Goal: Information Seeking & Learning: Check status

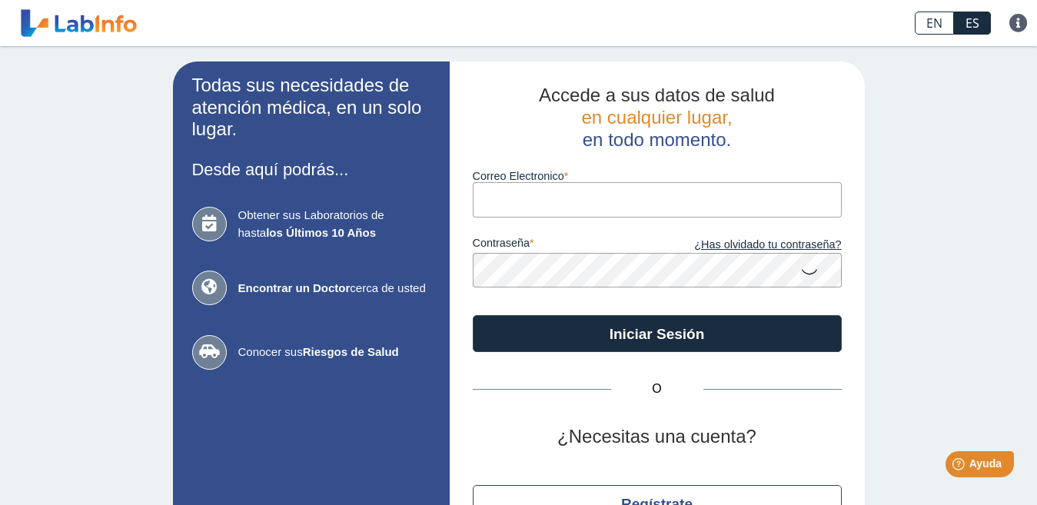
click at [710, 199] on input "Correo Electronico" at bounding box center [657, 199] width 369 height 35
type input "[EMAIL_ADDRESS][DOMAIN_NAME]"
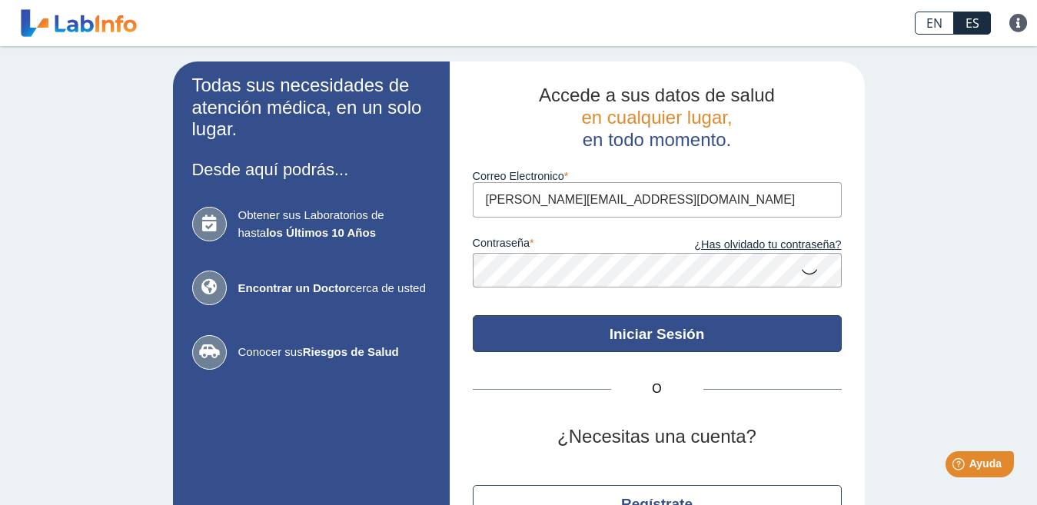
click at [755, 331] on button "Iniciar Sesión" at bounding box center [657, 333] width 369 height 37
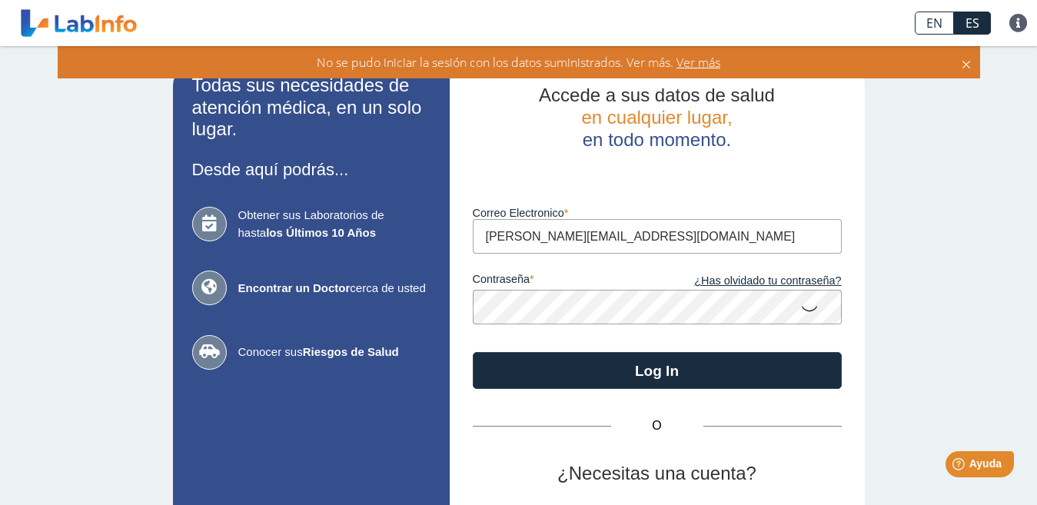
click at [965, 64] on icon at bounding box center [966, 62] width 12 height 17
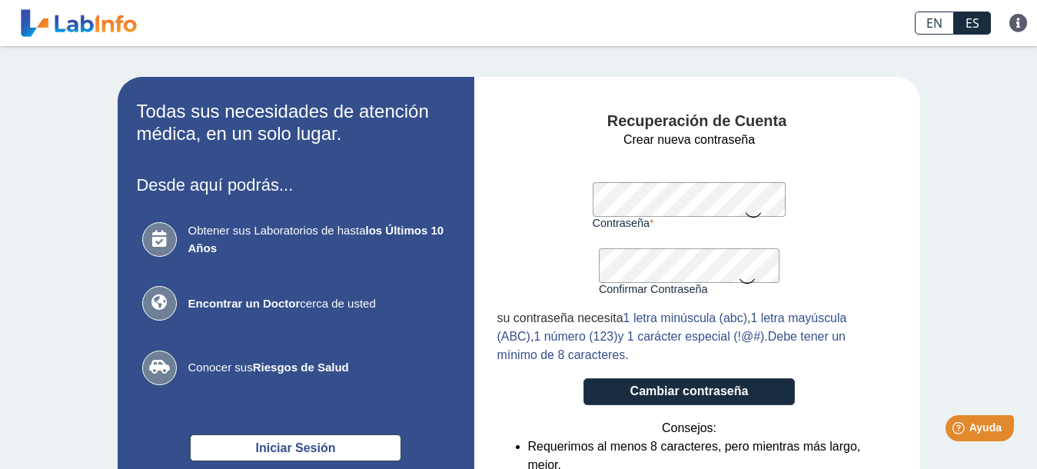
click at [751, 217] on icon at bounding box center [753, 214] width 18 height 30
click at [740, 281] on icon at bounding box center [747, 280] width 18 height 30
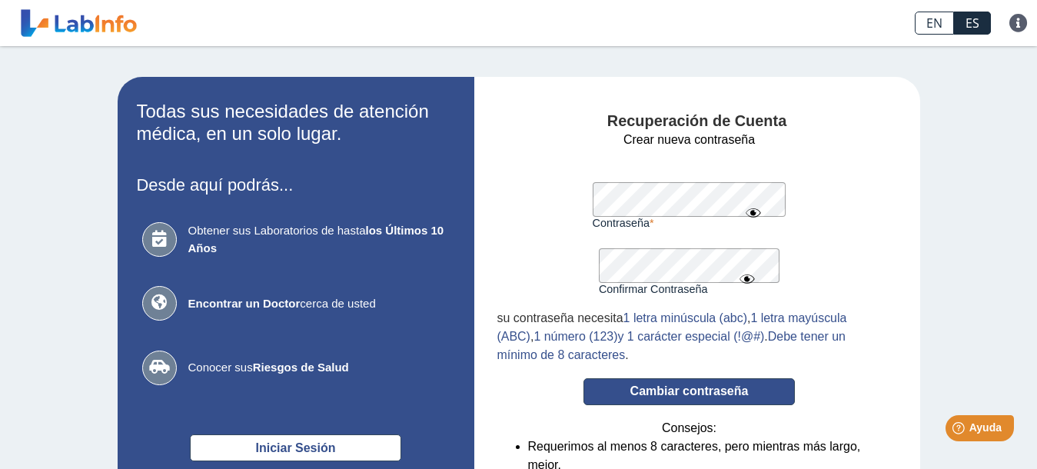
click at [679, 391] on button "Cambiar contraseña" at bounding box center [688, 391] width 211 height 27
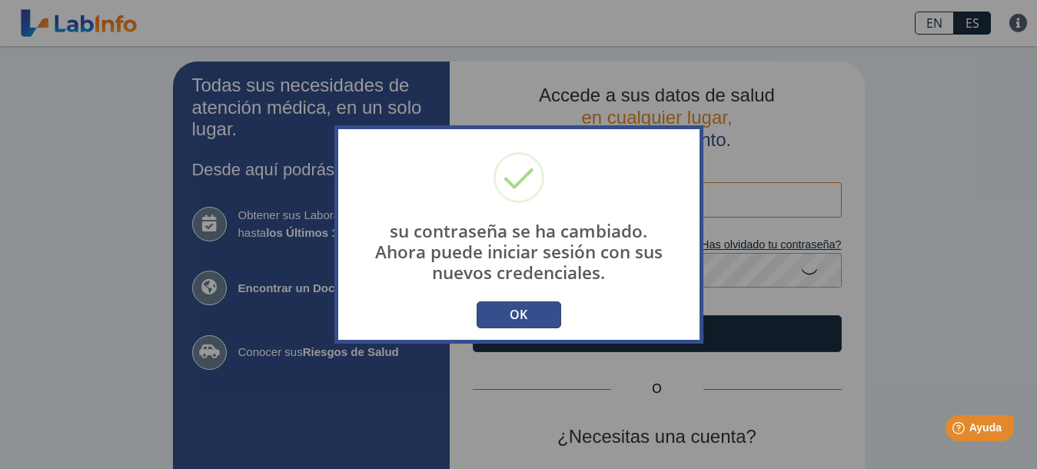
click at [542, 306] on button "OK" at bounding box center [519, 314] width 85 height 27
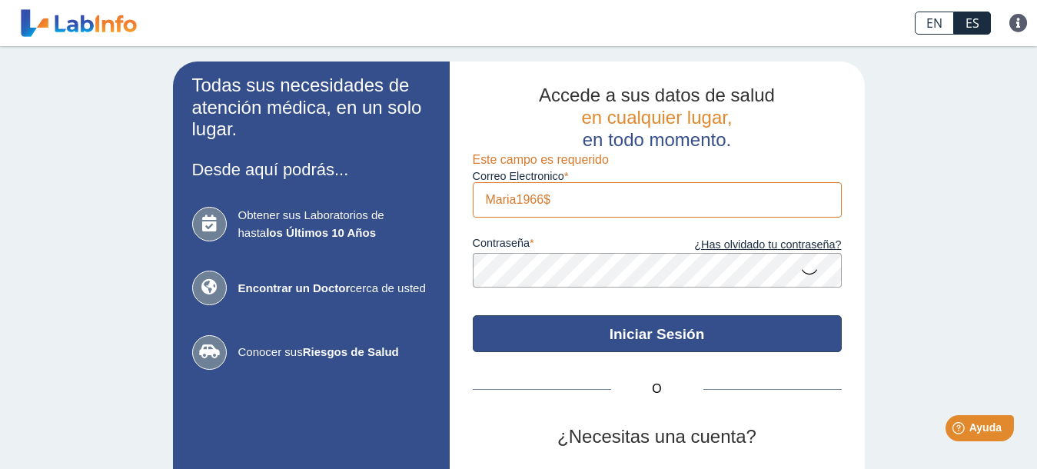
click at [642, 334] on button "Iniciar Sesión" at bounding box center [657, 333] width 369 height 37
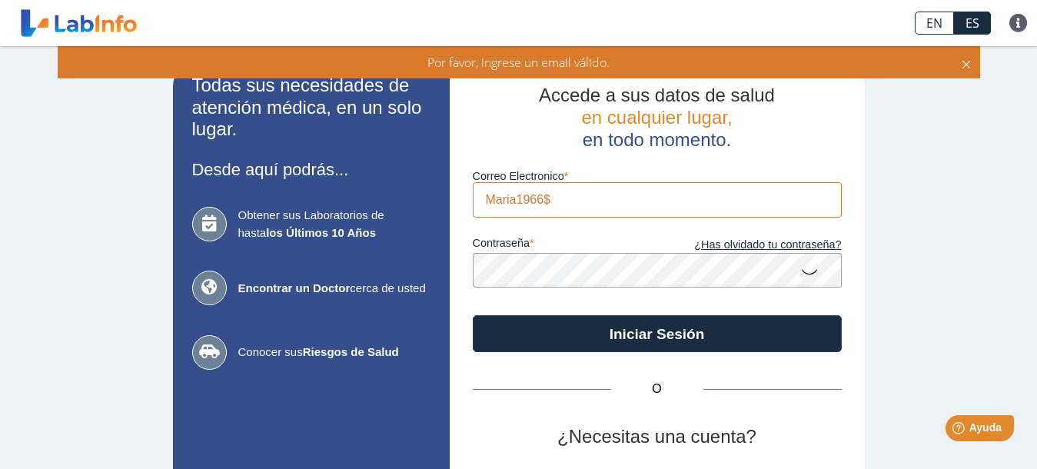
drag, startPoint x: 641, startPoint y: 197, endPoint x: 445, endPoint y: 195, distance: 196.0
click at [450, 195] on div "Accede a sus datos de salud en cualquier lugar, en todo momento. Correo Electro…" at bounding box center [657, 322] width 415 height 520
type input "[EMAIL_ADDRESS][DOMAIN_NAME]"
click at [803, 270] on icon at bounding box center [809, 271] width 18 height 30
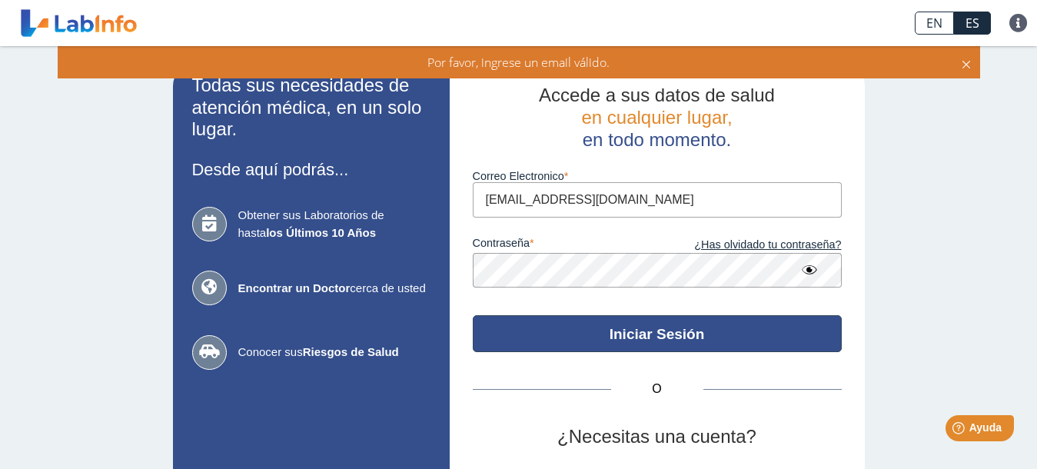
click at [656, 332] on button "Iniciar Sesión" at bounding box center [657, 333] width 369 height 37
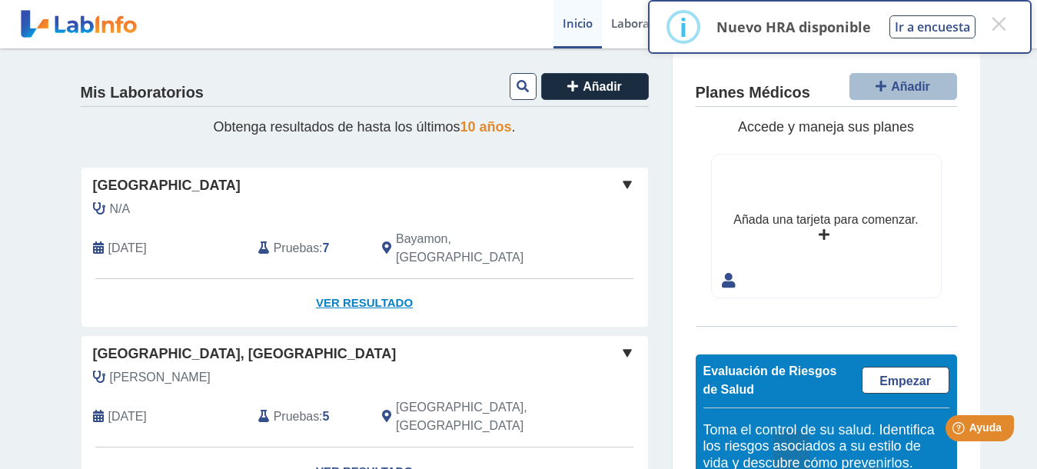
click at [373, 281] on link "Ver Resultado" at bounding box center [364, 303] width 567 height 48
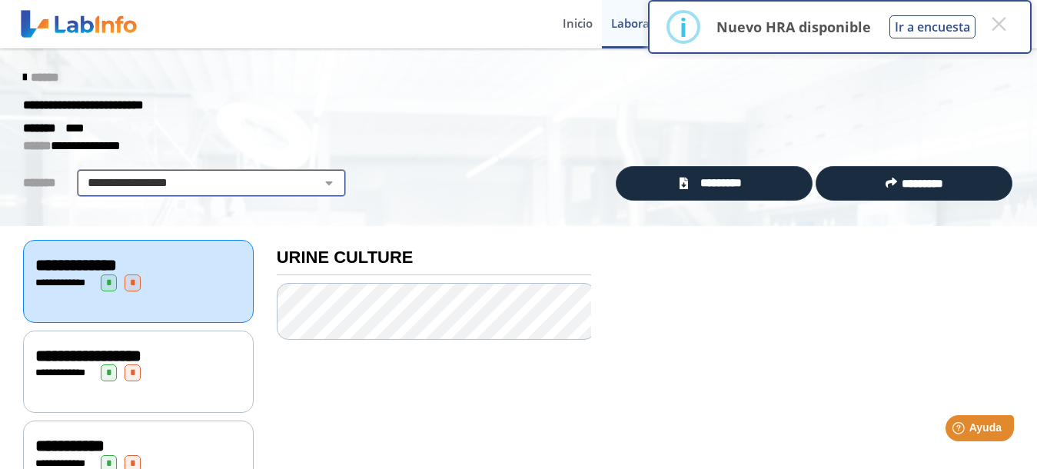
click at [321, 182] on select "**********" at bounding box center [211, 183] width 260 height 18
click at [331, 147] on p "**********" at bounding box center [507, 146] width 968 height 18
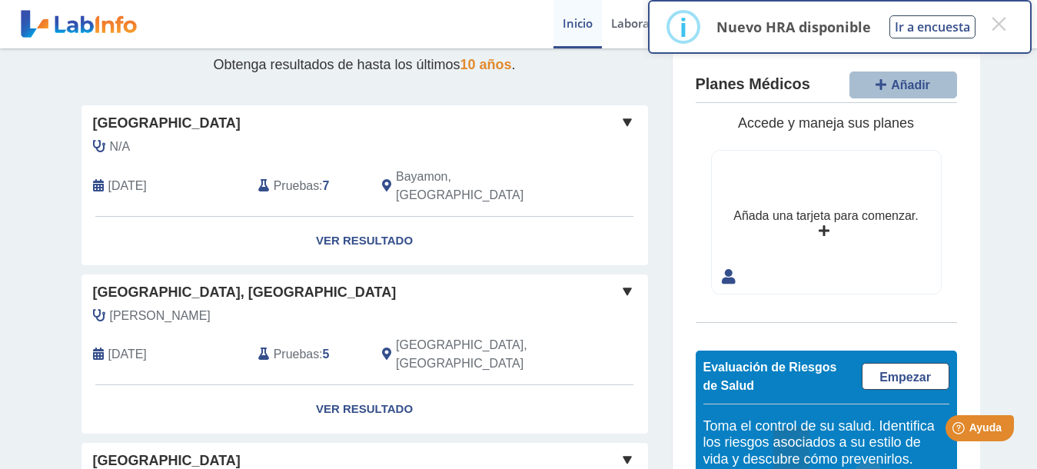
scroll to position [63, 0]
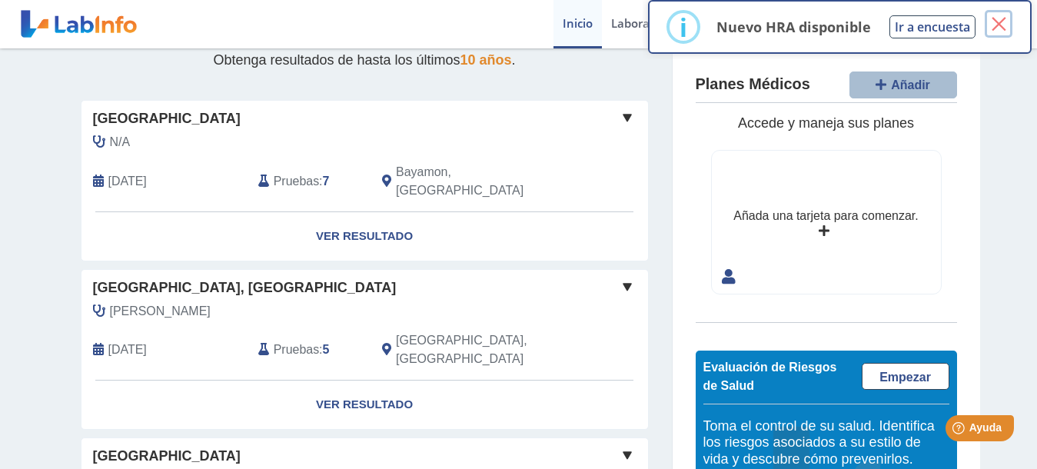
click at [999, 22] on button "×" at bounding box center [999, 24] width 28 height 28
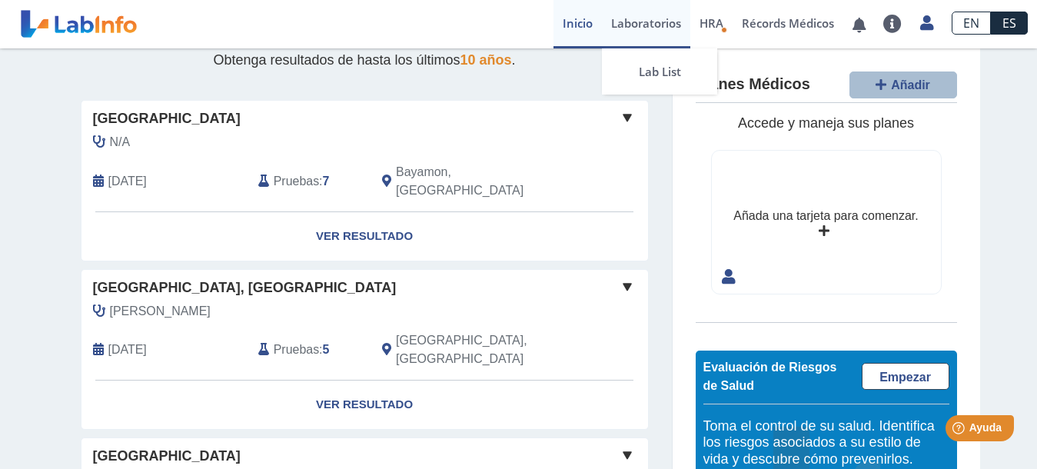
click at [645, 18] on link "Laboratorios" at bounding box center [646, 24] width 88 height 48
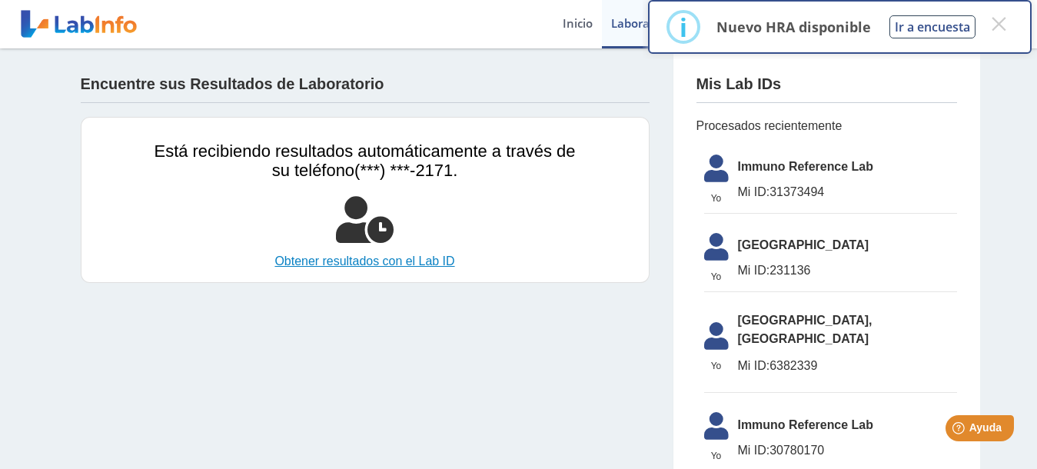
click at [396, 260] on link "Obtener resultados con el Lab ID" at bounding box center [365, 261] width 421 height 18
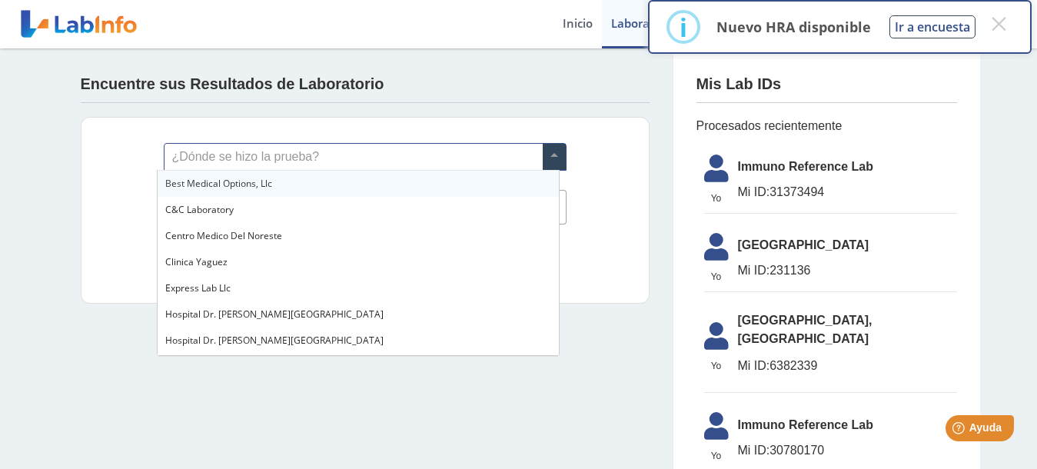
click at [545, 156] on span at bounding box center [554, 157] width 23 height 26
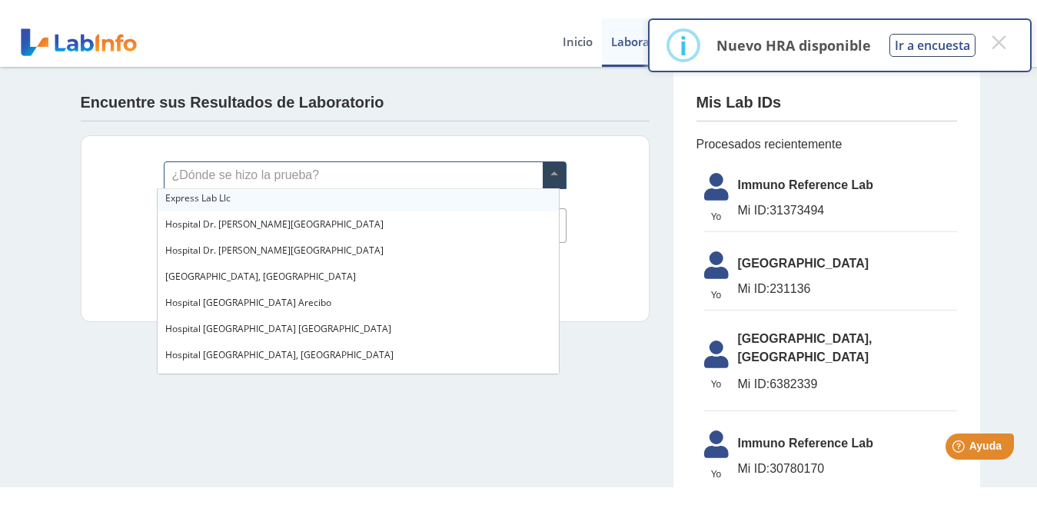
scroll to position [111, 0]
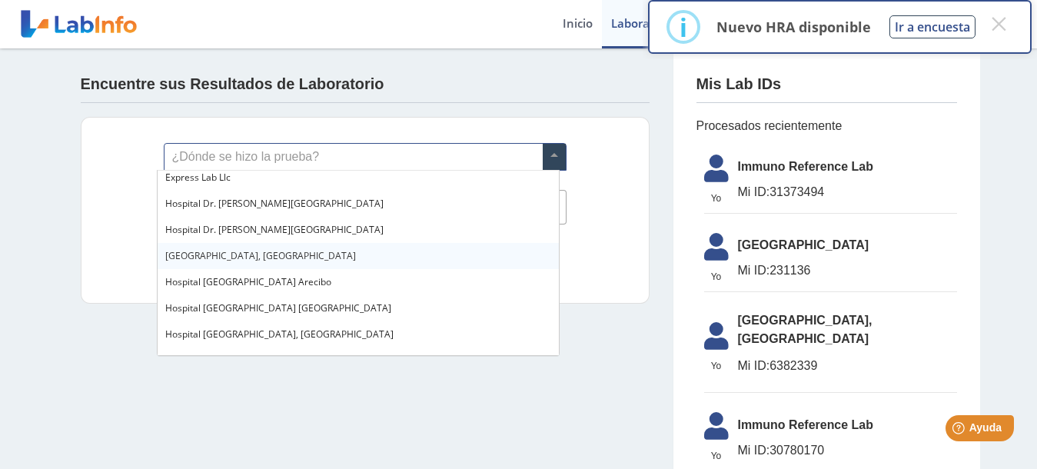
click at [308, 253] on span "[GEOGRAPHIC_DATA], [GEOGRAPHIC_DATA]" at bounding box center [260, 255] width 191 height 13
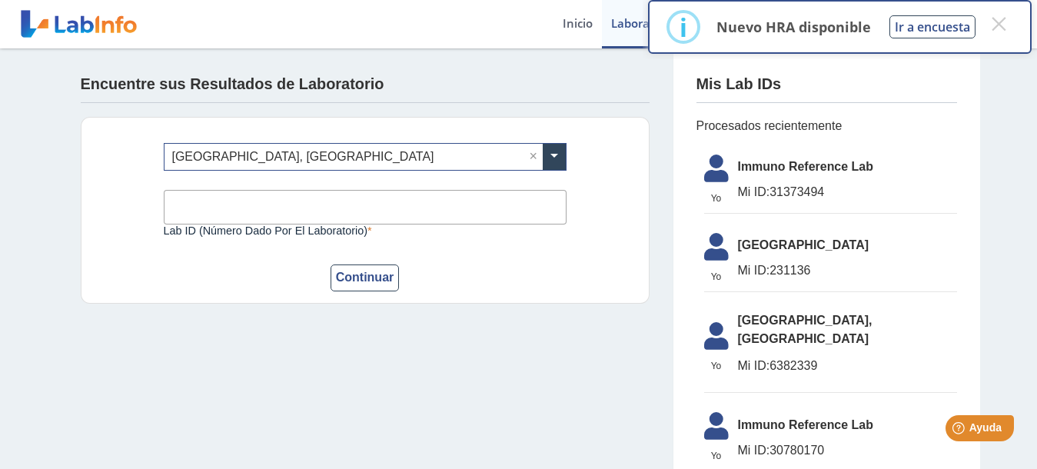
click at [431, 210] on input "Lab ID (número dado por el laboratorio)" at bounding box center [365, 207] width 403 height 35
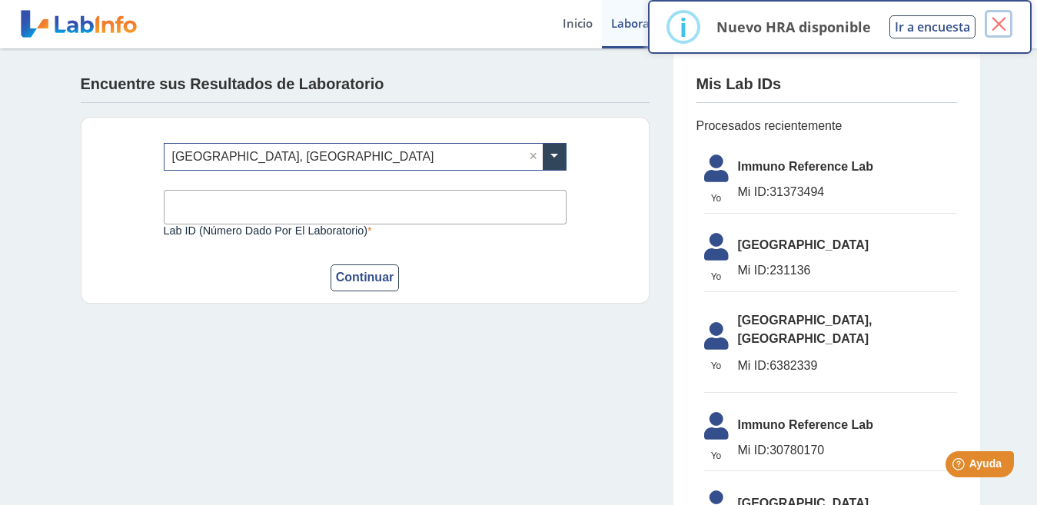
click at [997, 22] on button "×" at bounding box center [999, 24] width 28 height 28
